Goal: Information Seeking & Learning: Stay updated

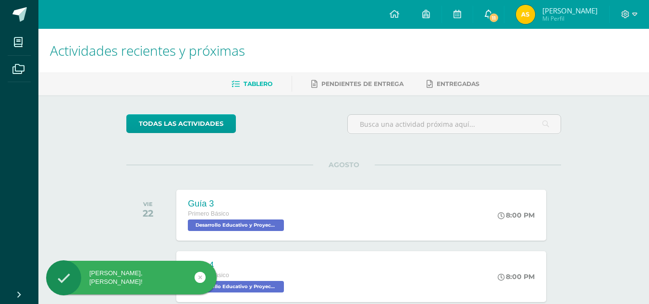
click at [502, 13] on link "11" at bounding box center [488, 14] width 31 height 29
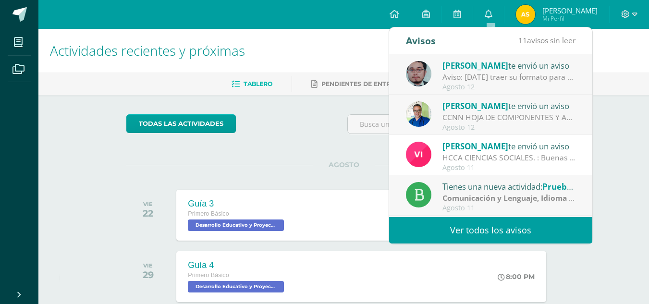
click at [464, 228] on link "Ver todos los avisos" at bounding box center [490, 230] width 203 height 26
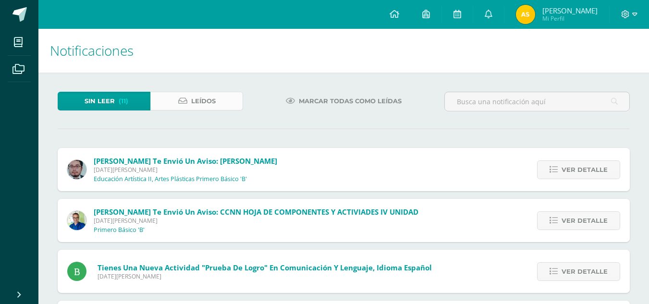
click at [213, 98] on span "Leídos" at bounding box center [203, 101] width 24 height 18
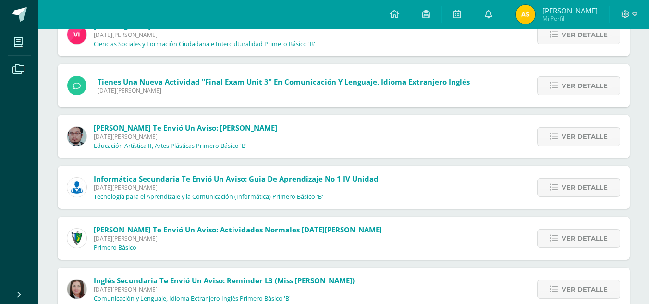
scroll to position [133, 0]
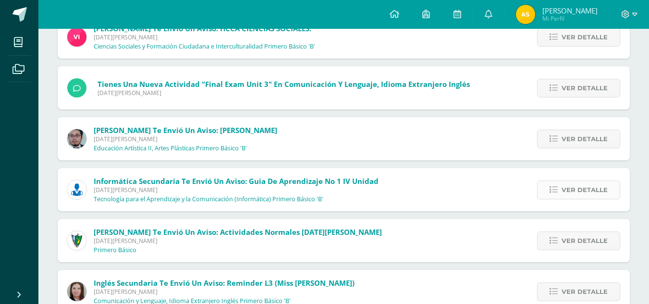
click at [579, 188] on span "Ver detalle" at bounding box center [584, 190] width 46 height 18
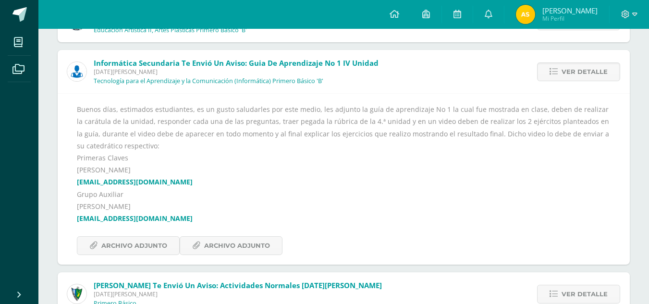
scroll to position [267, 0]
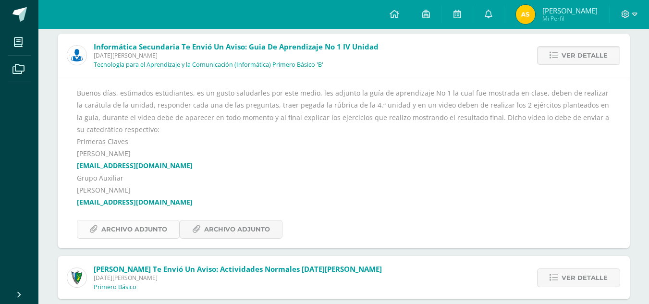
click at [118, 232] on span "Archivo Adjunto" at bounding box center [134, 229] width 66 height 18
